Goal: Transaction & Acquisition: Purchase product/service

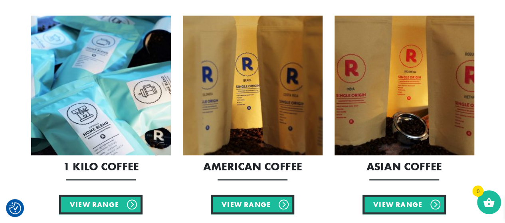
scroll to position [357, 0]
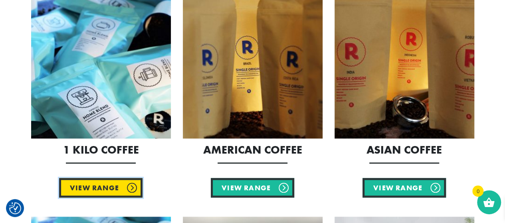
click at [106, 186] on link "View Range" at bounding box center [100, 188] width 83 height 20
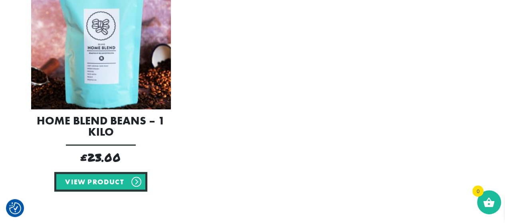
scroll to position [235, 0]
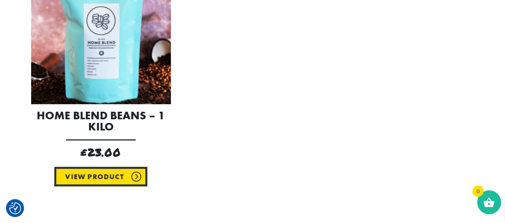
click at [109, 173] on link "View product" at bounding box center [100, 177] width 93 height 20
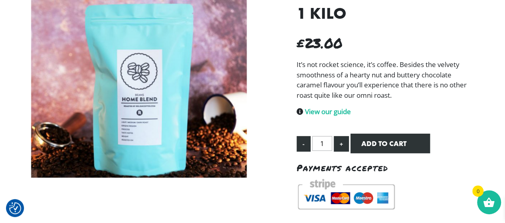
scroll to position [132, 0]
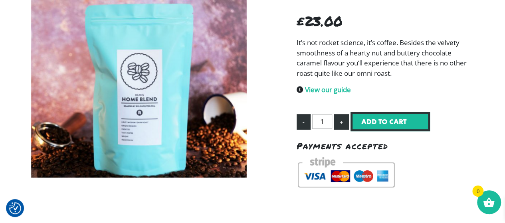
click at [362, 118] on button "Add to cart" at bounding box center [389, 122] width 79 height 20
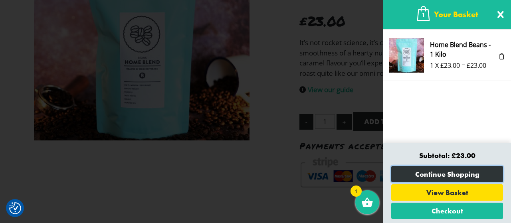
click at [444, 176] on link "Continue Shopping" at bounding box center [447, 174] width 112 height 16
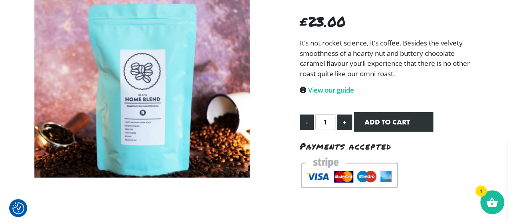
scroll to position [137, 0]
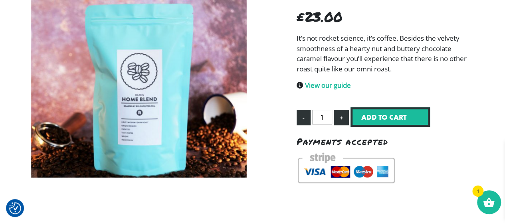
click at [415, 112] on button "Add to cart" at bounding box center [389, 117] width 79 height 20
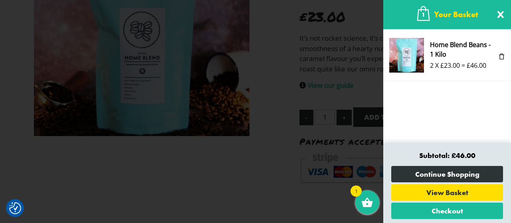
click at [295, 200] on span at bounding box center [255, 111] width 511 height 223
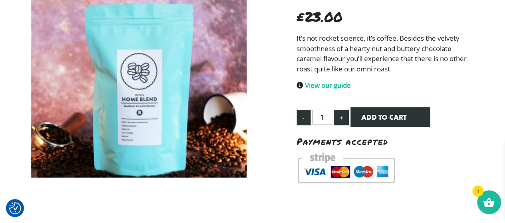
click at [481, 202] on div "1" at bounding box center [489, 202] width 24 height 24
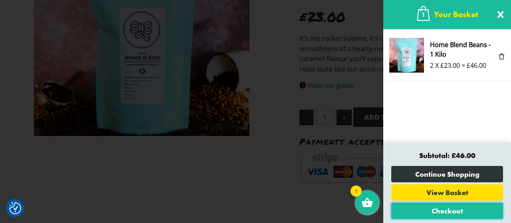
click at [468, 209] on link "Checkout" at bounding box center [447, 211] width 112 height 16
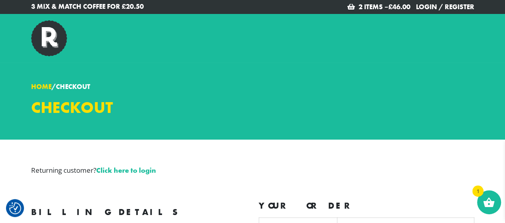
click at [39, 86] on link "Home" at bounding box center [41, 86] width 20 height 9
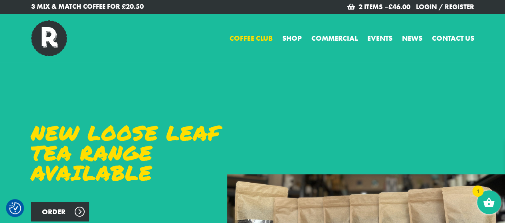
click at [261, 36] on link "Coffee Club" at bounding box center [251, 38] width 43 height 11
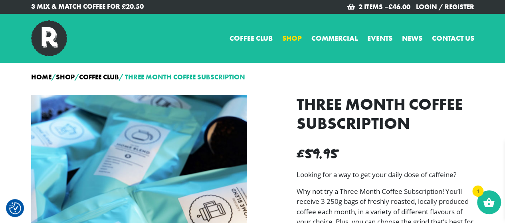
click at [294, 36] on link "Shop" at bounding box center [292, 38] width 20 height 11
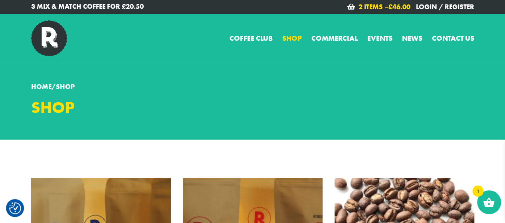
click at [391, 8] on span "£" at bounding box center [390, 6] width 4 height 9
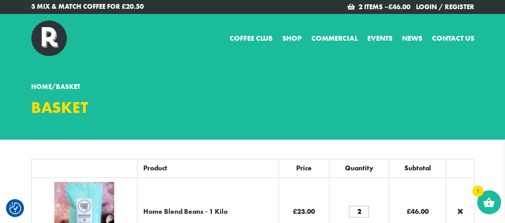
scroll to position [40, 0]
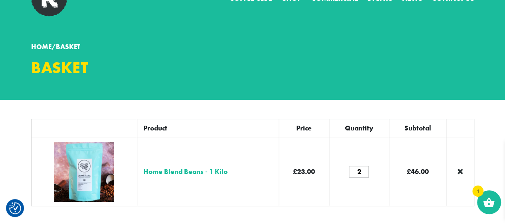
click at [185, 170] on link "Home Blend Beans - 1 Kilo" at bounding box center [185, 171] width 84 height 9
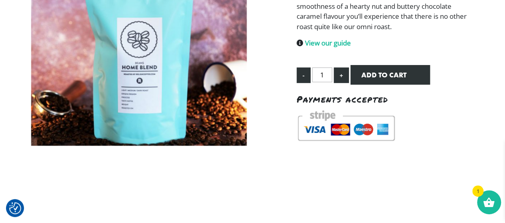
scroll to position [176, 0]
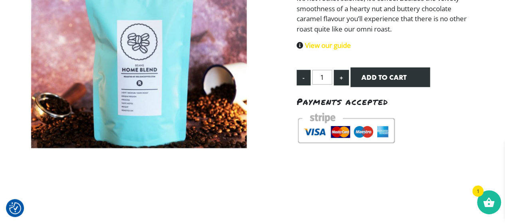
click at [305, 43] on link "View our guide" at bounding box center [328, 45] width 46 height 9
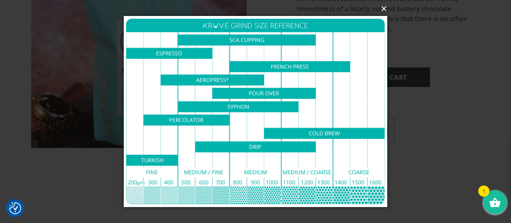
click at [384, 9] on button "×" at bounding box center [257, 9] width 263 height 18
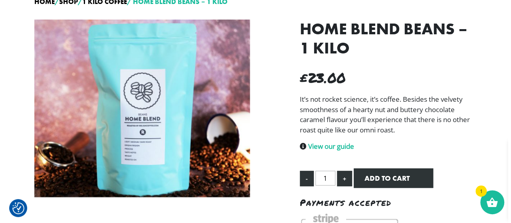
scroll to position [0, 0]
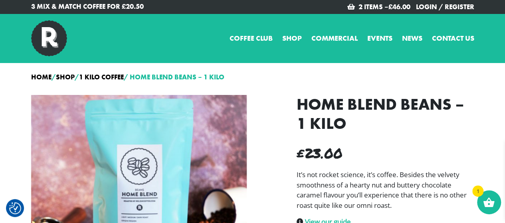
click at [477, 192] on span "1" at bounding box center [477, 191] width 11 height 11
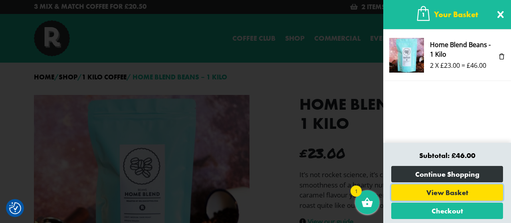
click at [447, 194] on link "View Basket" at bounding box center [447, 192] width 112 height 16
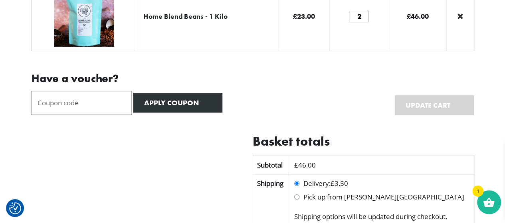
scroll to position [187, 0]
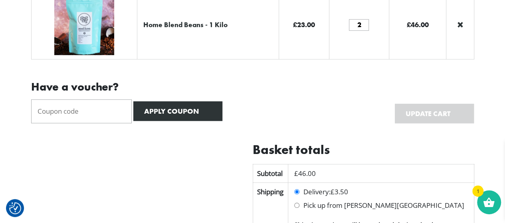
click at [362, 30] on input "2" at bounding box center [359, 25] width 20 height 12
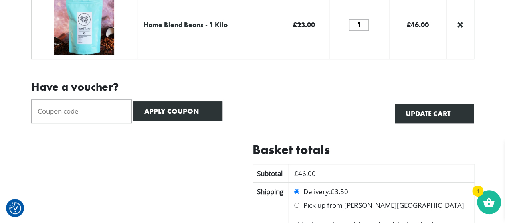
type input "1"
click at [354, 74] on td "Have a voucher? Apply coupon Update cart" at bounding box center [252, 100] width 443 height 83
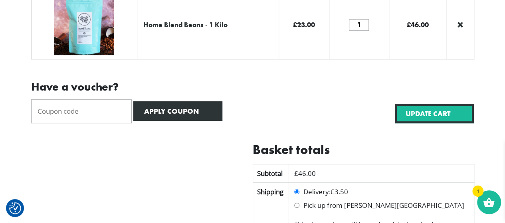
click at [411, 117] on button "Update cart" at bounding box center [434, 114] width 79 height 20
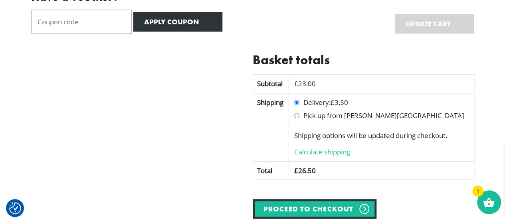
scroll to position [354, 0]
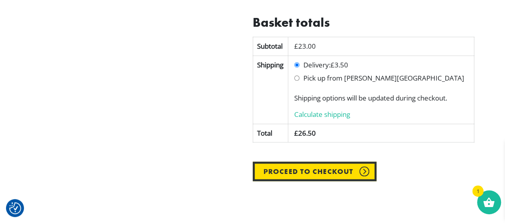
click at [346, 168] on link "Proceed to checkout" at bounding box center [315, 172] width 124 height 20
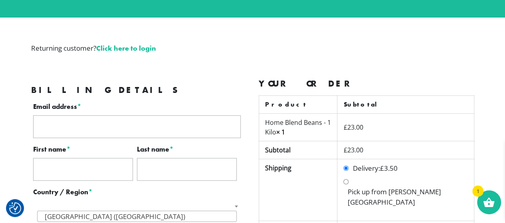
scroll to position [185, 0]
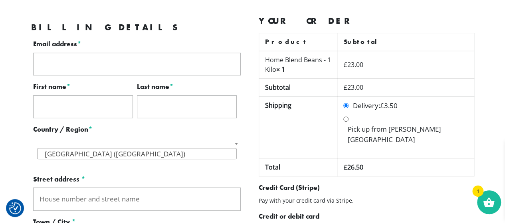
click at [165, 70] on input "Email address *" at bounding box center [137, 64] width 208 height 23
type input "chloe-ashbridge@hotmail.co.uk"
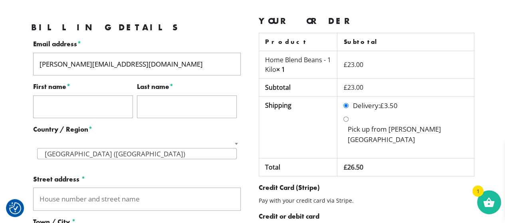
type input "Chloe"
type input "Ashbridge"
type input "98 Clifton"
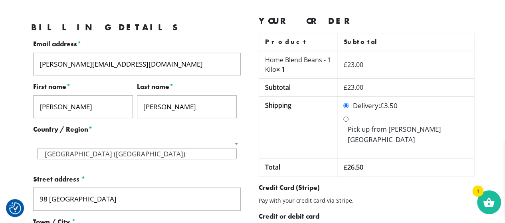
type input "York"
type input "YO30 6BA"
type input "+447703158319"
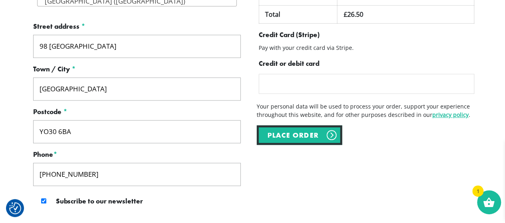
scroll to position [312, 0]
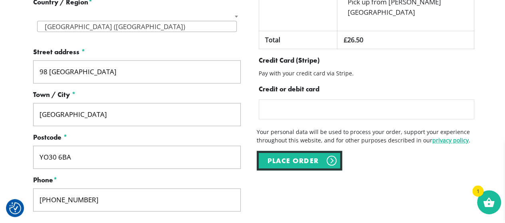
click at [326, 106] on iframe at bounding box center [366, 109] width 203 height 7
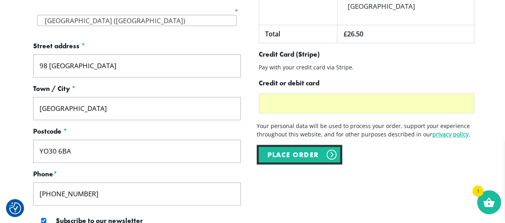
scroll to position [333, 0]
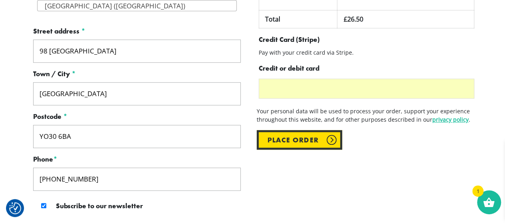
click at [297, 130] on button "Place order" at bounding box center [299, 140] width 85 height 20
